Goal: Task Accomplishment & Management: Manage account settings

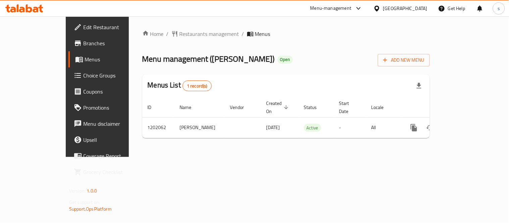
click at [389, 8] on div "[GEOGRAPHIC_DATA]" at bounding box center [405, 8] width 44 height 7
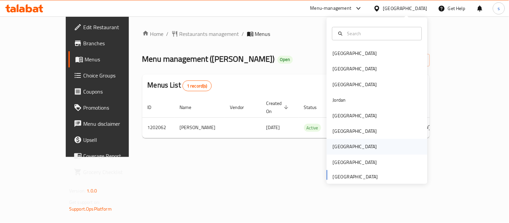
click at [337, 148] on div "[GEOGRAPHIC_DATA]" at bounding box center [355, 146] width 44 height 7
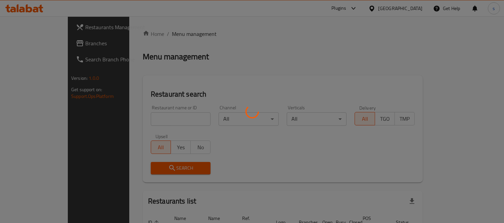
click at [37, 42] on div at bounding box center [252, 111] width 504 height 223
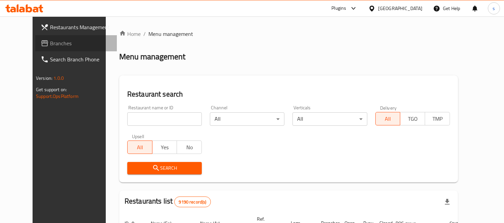
click at [50, 42] on span "Branches" at bounding box center [80, 43] width 61 height 8
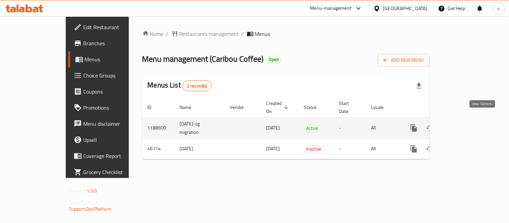
click at [466, 124] on icon "enhanced table" at bounding box center [462, 128] width 8 height 8
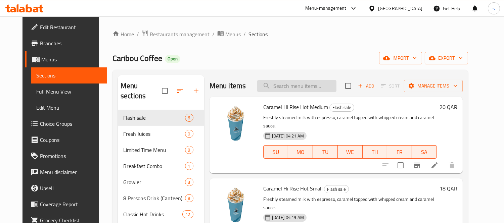
click at [305, 86] on input "search" at bounding box center [296, 86] width 79 height 12
paste input "Salted Caramel Budino Cooler"
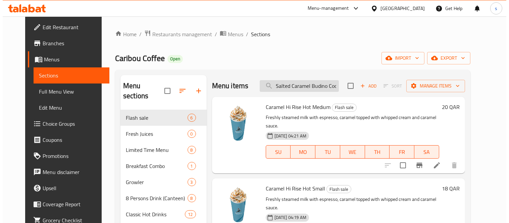
scroll to position [0, 6]
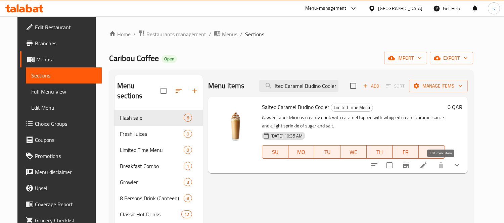
type input "Salted Caramel Budino Cooler"
click at [427, 167] on icon at bounding box center [423, 165] width 8 height 8
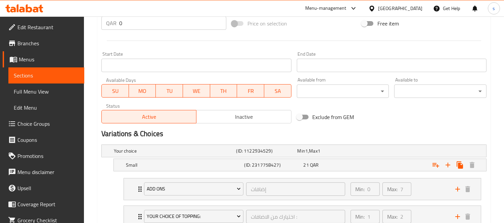
scroll to position [336, 0]
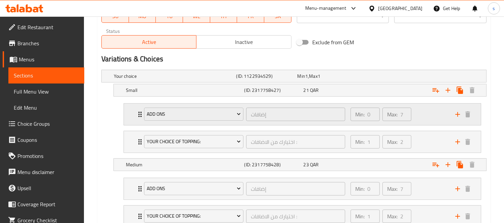
click at [140, 115] on div "Add Ons إضافات ​" at bounding box center [244, 114] width 209 height 21
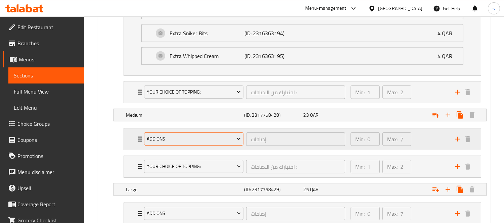
scroll to position [559, 0]
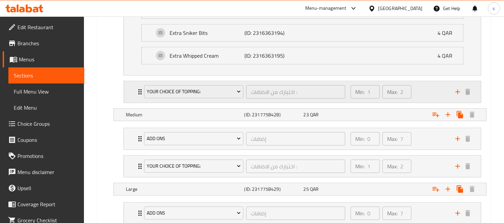
click at [138, 94] on icon "Expand" at bounding box center [140, 92] width 8 height 8
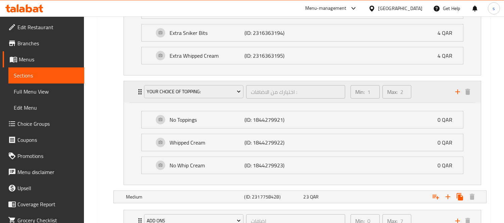
click at [139, 93] on icon "Expand" at bounding box center [139, 91] width 3 height 5
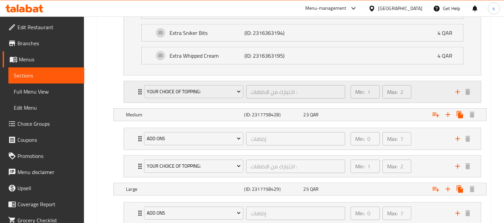
click at [139, 93] on icon "Expand" at bounding box center [139, 91] width 3 height 5
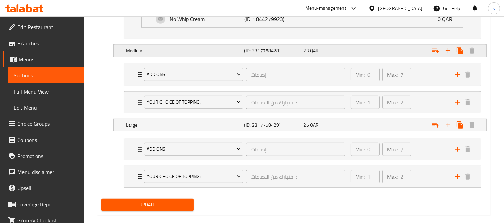
scroll to position [708, 0]
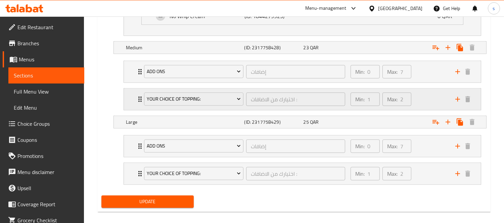
click at [141, 102] on div "Your Choice Of Topping: اختيارك من الاضافات : ​" at bounding box center [244, 99] width 209 height 21
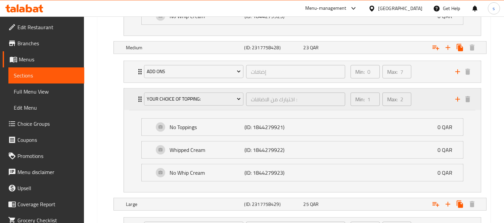
scroll to position [783, 0]
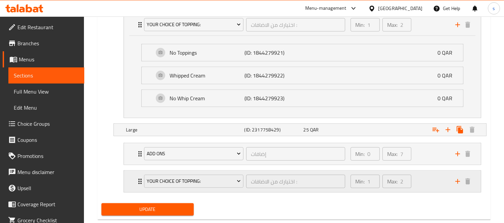
click at [140, 183] on div "Your Choice Of Topping: اختيارك من الاضافات : ​" at bounding box center [244, 181] width 209 height 21
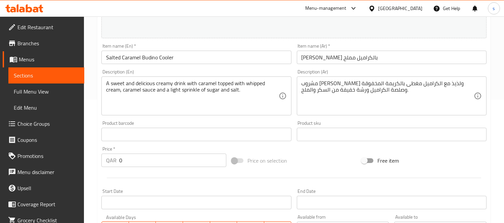
scroll to position [24, 0]
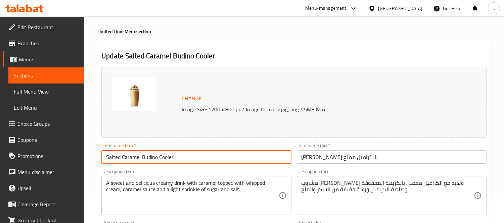
drag, startPoint x: 163, startPoint y: 158, endPoint x: 101, endPoint y: 156, distance: 62.5
click at [101, 156] on input "Salted Caramel Budino Cooler" at bounding box center [196, 156] width 190 height 13
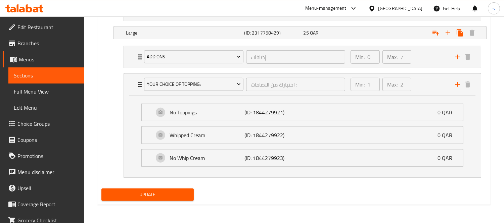
scroll to position [881, 0]
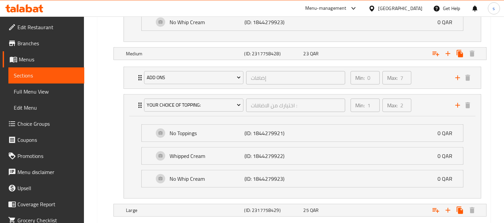
scroll to position [703, 0]
click at [194, 133] on p "No Toppings" at bounding box center [206, 133] width 75 height 8
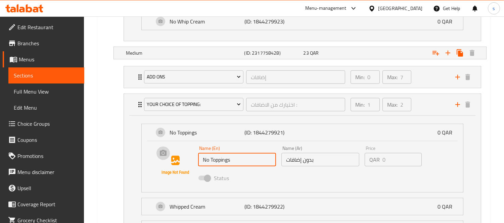
drag, startPoint x: 234, startPoint y: 163, endPoint x: 192, endPoint y: 164, distance: 42.0
click at [192, 164] on div "Name (En) No Toppings Name (En) Name (Ar) بدون إضافات Name (Ar) Price QAR 0 Pri…" at bounding box center [302, 166] width 300 height 46
click at [108, 102] on nav "Add Ons إضافات ​ Min: 0 ​ Max: 7 ​ Extra Marsmallow Bits (ID: 2316363189) 4 QAR…" at bounding box center [293, 158] width 385 height 194
click at [159, 151] on img at bounding box center [175, 165] width 43 height 43
click at [153, 140] on div "No Toppings (ID: 1844279921) 0 QAR" at bounding box center [302, 132] width 321 height 17
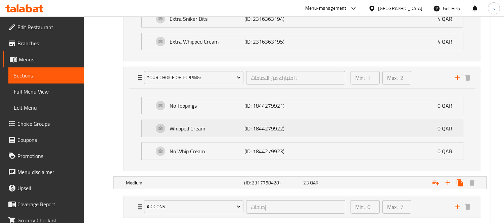
scroll to position [574, 0]
click at [357, 7] on div at bounding box center [351, 8] width 11 height 8
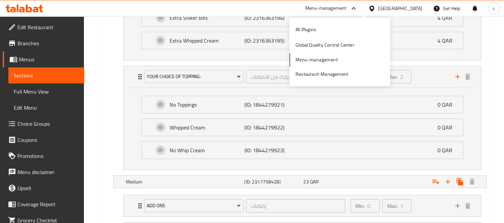
click at [357, 7] on icon at bounding box center [353, 8] width 8 height 8
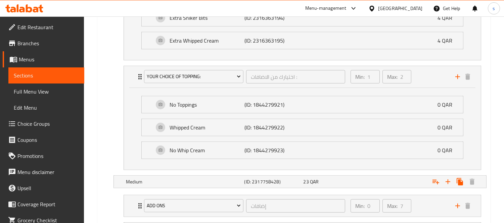
click at [357, 7] on icon at bounding box center [353, 8] width 8 height 8
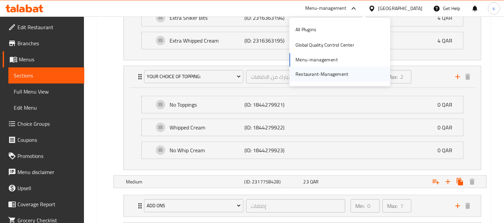
click at [332, 78] on div "Restaurant-Management" at bounding box center [321, 73] width 53 height 7
